Goal: Task Accomplishment & Management: Manage account settings

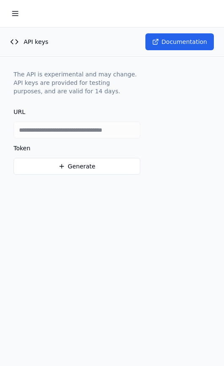
click at [84, 154] on div "Token Generate" at bounding box center [76, 160] width 127 height 30
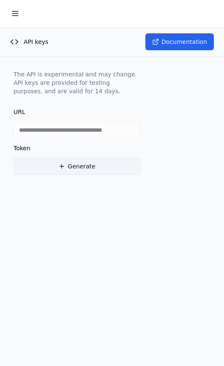
click at [75, 174] on button "Generate" at bounding box center [76, 166] width 127 height 17
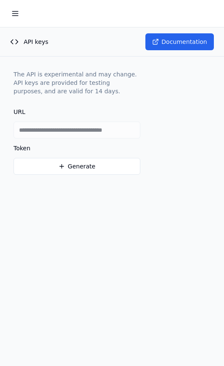
drag, startPoint x: 23, startPoint y: 17, endPoint x: 19, endPoint y: 11, distance: 6.9
click at [21, 13] on button at bounding box center [15, 13] width 17 height 17
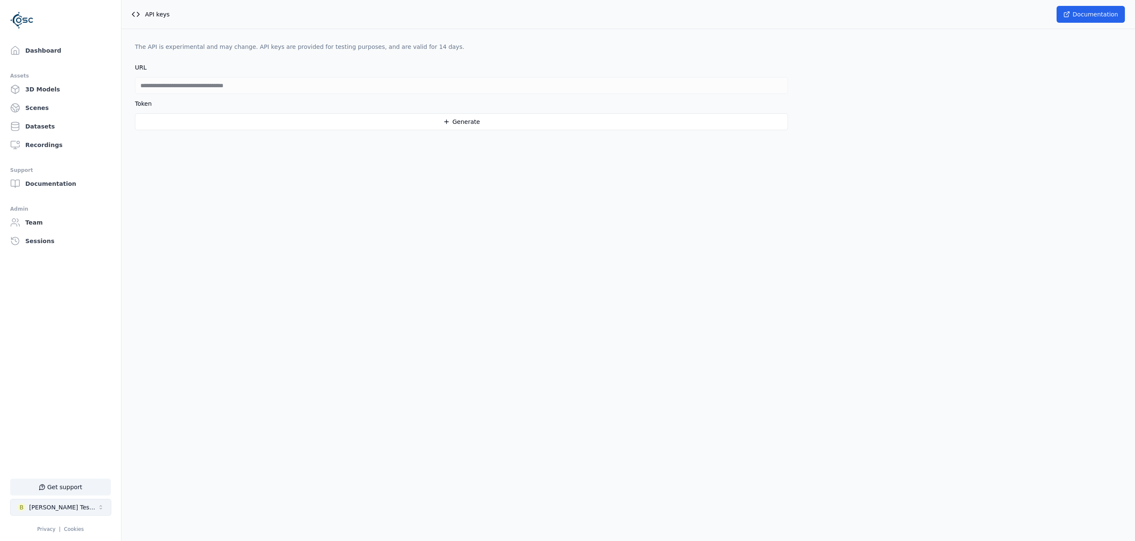
click at [66, 365] on div "[PERSON_NAME] Testspace" at bounding box center [63, 508] width 68 height 8
click at [36, 365] on div "Sign out" at bounding box center [56, 485] width 97 height 13
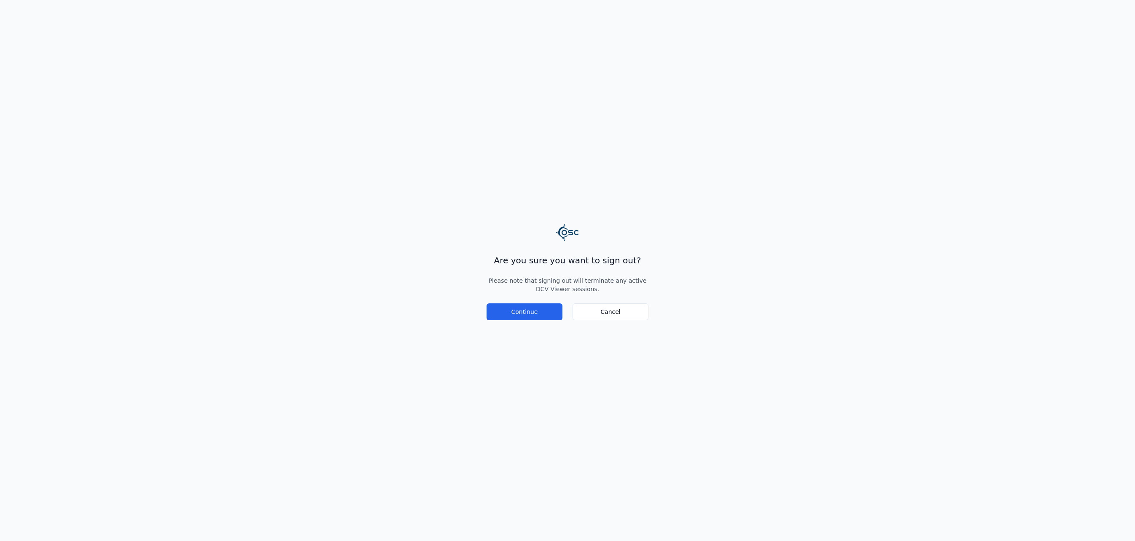
click at [223, 321] on main "Are you sure you want to sign out? Please note that signing out will terminate …" at bounding box center [567, 270] width 1135 height 541
click at [223, 313] on button "Continue" at bounding box center [525, 312] width 76 height 17
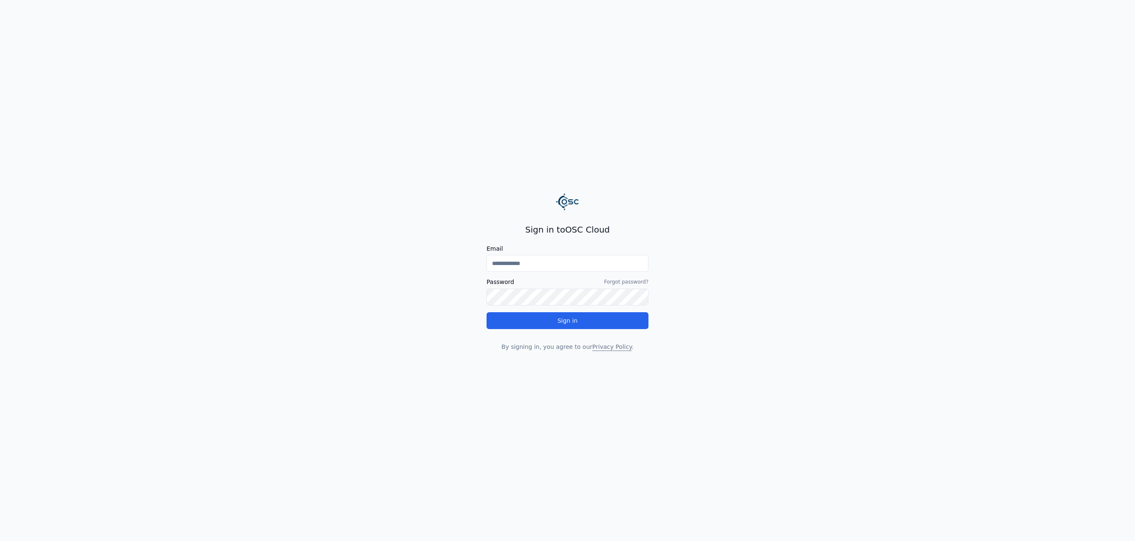
type input "**********"
click at [528, 332] on div "**********" at bounding box center [568, 287] width 162 height 127
click at [528, 328] on button "Sign in" at bounding box center [568, 320] width 162 height 17
